Goal: Task Accomplishment & Management: Use online tool/utility

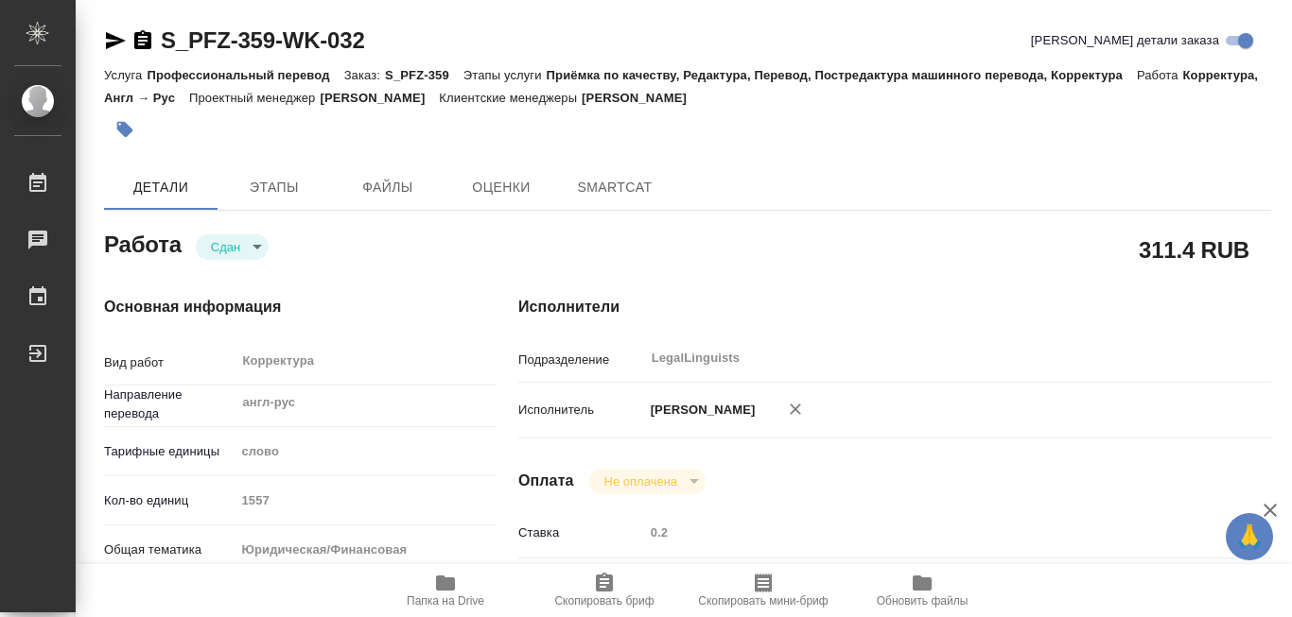
type textarea "x"
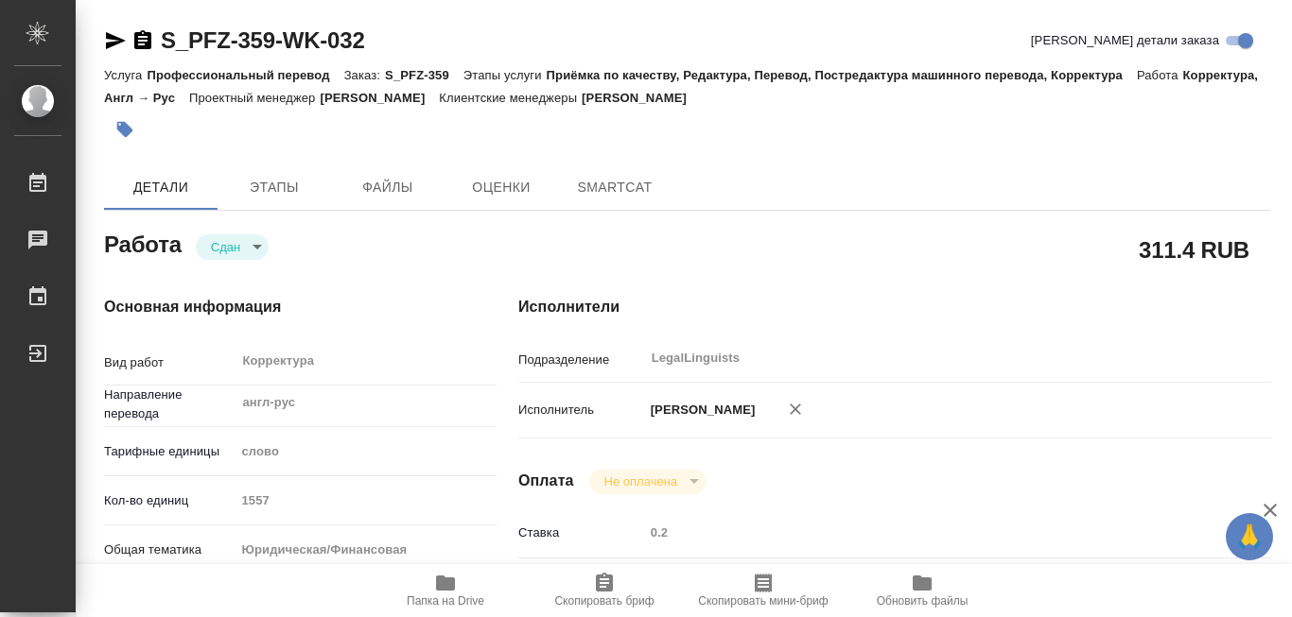
type textarea "x"
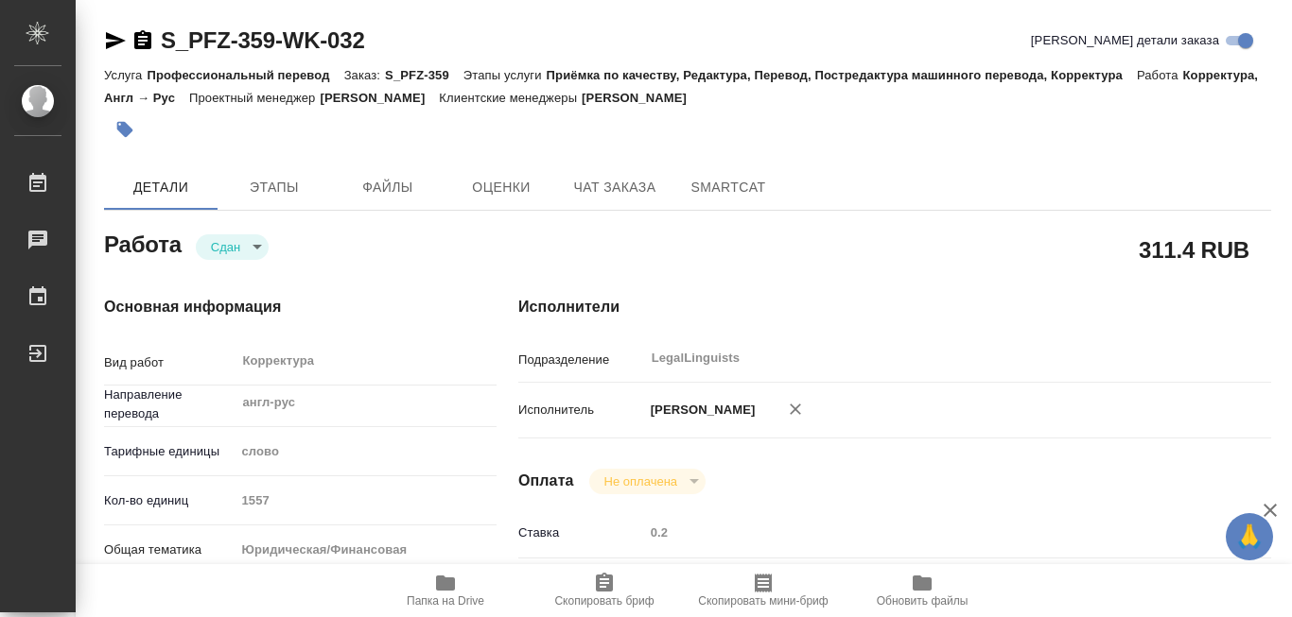
type textarea "x"
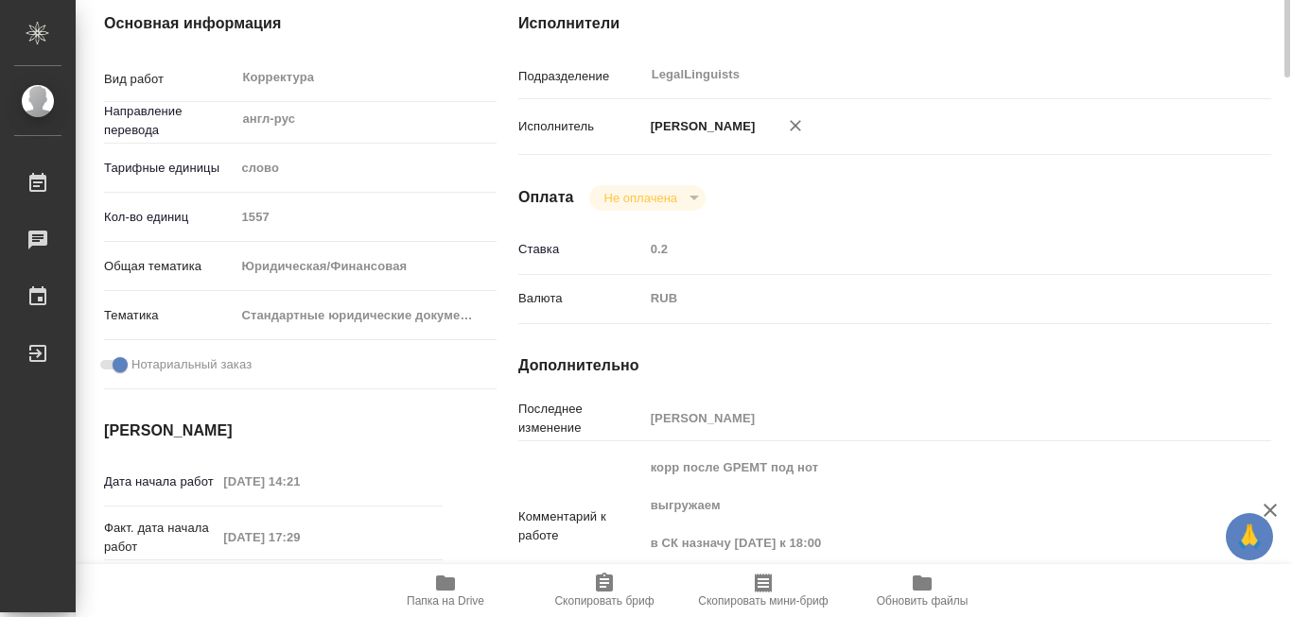
type textarea "x"
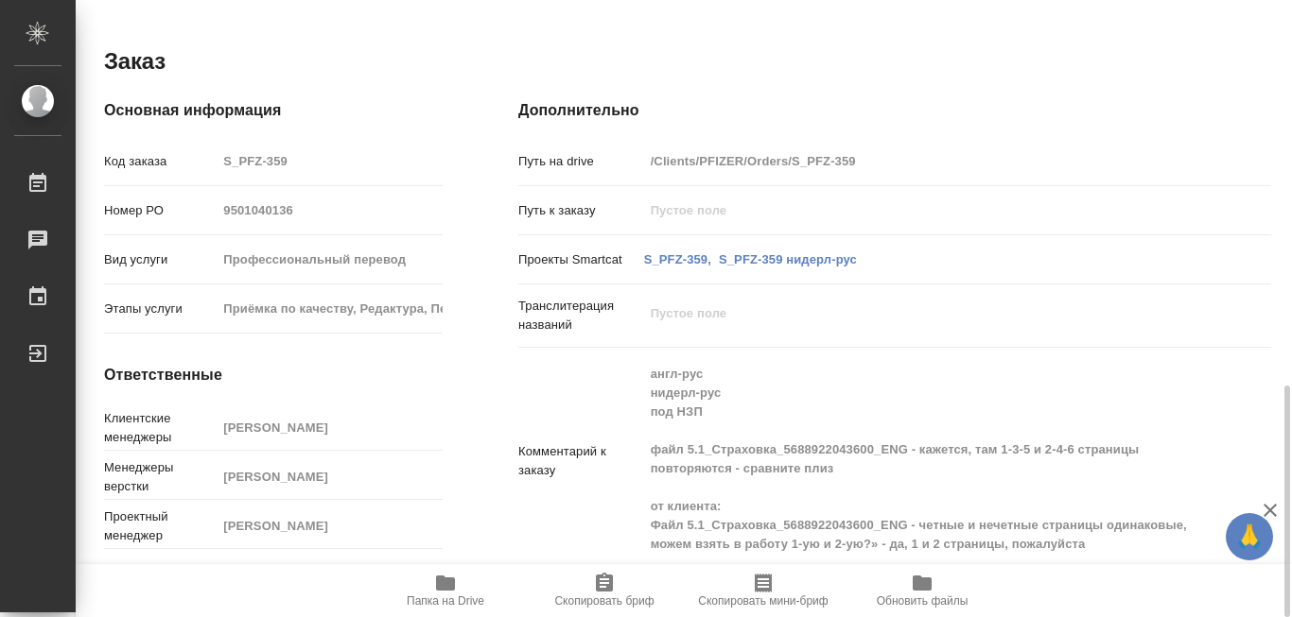
scroll to position [932, 0]
